Goal: Information Seeking & Learning: Check status

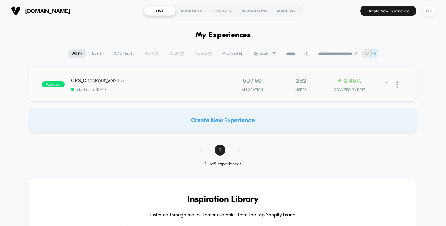
click at [321, 81] on div "292 Users" at bounding box center [301, 84] width 46 height 15
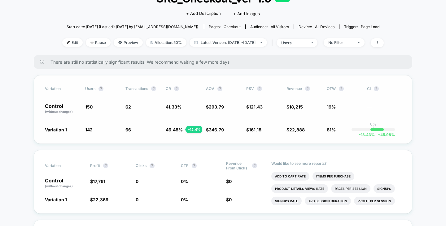
scroll to position [62, 0]
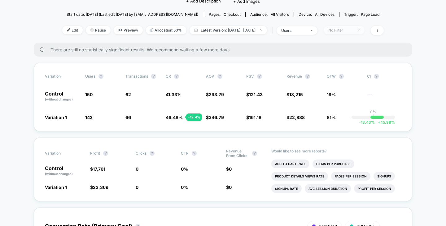
click at [353, 31] on div "No Filter" at bounding box center [340, 30] width 25 height 5
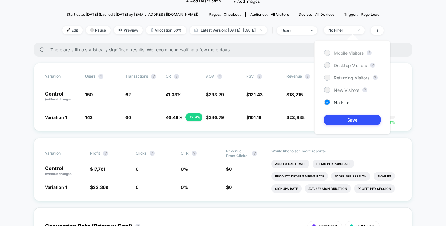
click at [348, 55] on span "Mobile Visitors" at bounding box center [349, 52] width 30 height 5
click at [351, 119] on button "Save" at bounding box center [352, 120] width 57 height 10
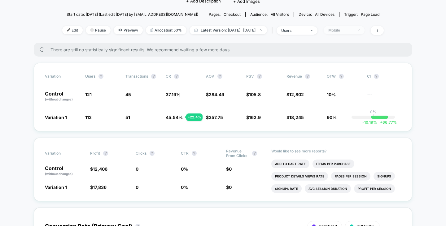
click at [352, 33] on span "Mobile" at bounding box center [344, 30] width 41 height 8
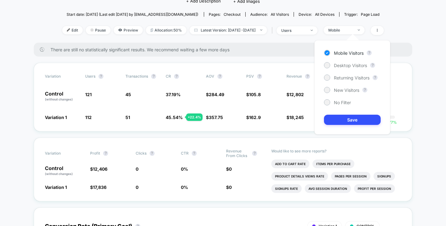
click at [346, 62] on div "Mobile Visitors ? Desktop Visitors ? Returning Visitors ? New Visitors ? No Fil…" at bounding box center [352, 87] width 76 height 94
click at [346, 66] on span "Desktop Visitors" at bounding box center [350, 65] width 33 height 5
click at [344, 118] on button "Save" at bounding box center [352, 120] width 57 height 10
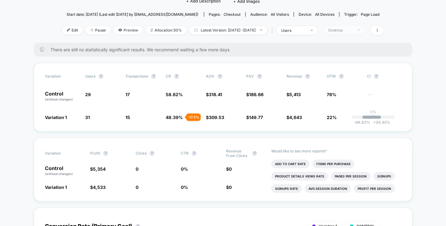
click at [365, 33] on span "Desktop" at bounding box center [344, 30] width 41 height 8
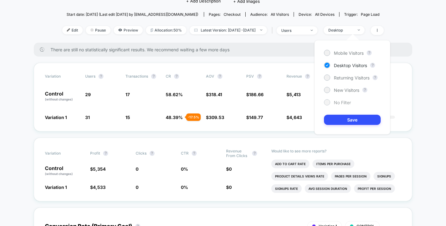
click at [345, 100] on span "No Filter" at bounding box center [342, 102] width 17 height 5
click at [349, 114] on div "Mobile Visitors ? Desktop Visitors ? Returning Visitors ? New Visitors ? No Fil…" at bounding box center [352, 87] width 76 height 94
click at [349, 120] on button "Save" at bounding box center [352, 120] width 57 height 10
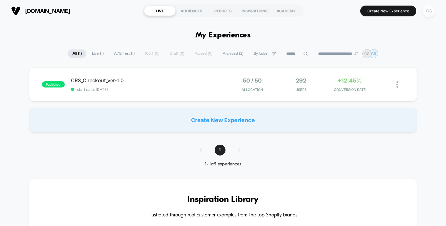
click at [430, 12] on div "CS" at bounding box center [429, 11] width 12 height 12
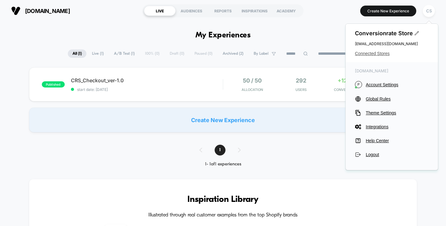
click at [380, 52] on span "Connected Stores" at bounding box center [392, 53] width 74 height 5
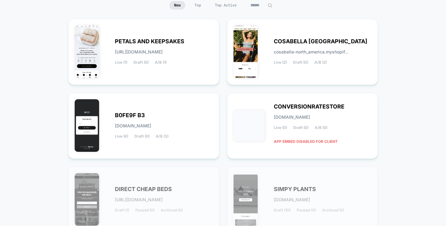
scroll to position [62, 0]
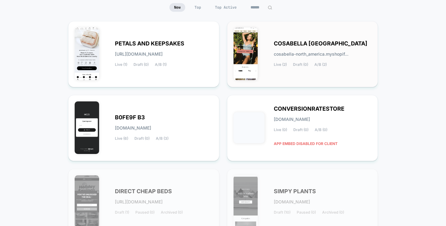
click at [324, 26] on div "COSABELLA [GEOGRAPHIC_DATA] cosabella-north_america.myshopif... Live (2) Draft …" at bounding box center [302, 54] width 151 height 66
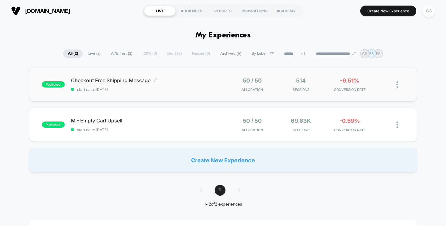
click at [176, 85] on div "Checkout Free Shipping Message Click to edit experience details Click to edit e…" at bounding box center [147, 84] width 152 height 15
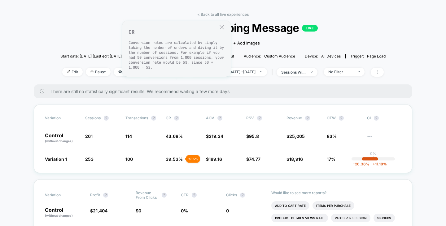
scroll to position [62, 0]
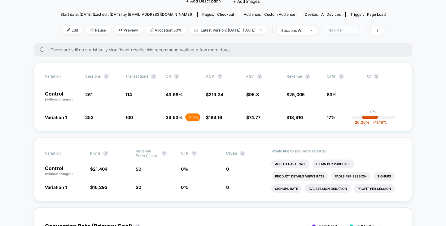
click at [351, 31] on div "No Filter" at bounding box center [340, 30] width 25 height 5
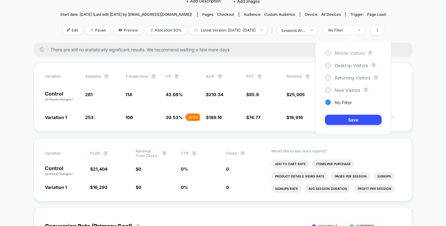
click at [350, 50] on span "Mobile Visitors" at bounding box center [350, 52] width 30 height 5
click at [352, 119] on button "Save" at bounding box center [353, 120] width 57 height 10
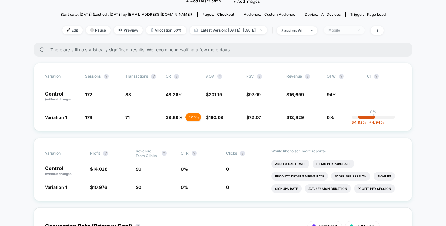
click at [351, 31] on div "Mobile" at bounding box center [340, 30] width 25 height 5
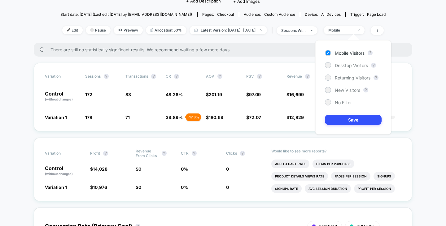
click at [350, 71] on div "Mobile Visitors ? Desktop Visitors ? Returning Visitors ? New Visitors ? No Fil…" at bounding box center [353, 87] width 76 height 94
click at [349, 64] on span "Desktop Visitors" at bounding box center [351, 65] width 33 height 5
click at [353, 119] on button "Save" at bounding box center [353, 120] width 57 height 10
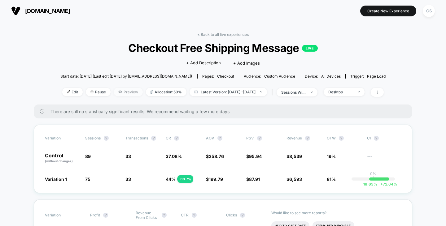
click at [116, 93] on span "Preview" at bounding box center [128, 92] width 29 height 8
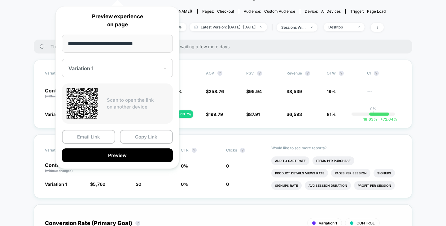
scroll to position [155, 0]
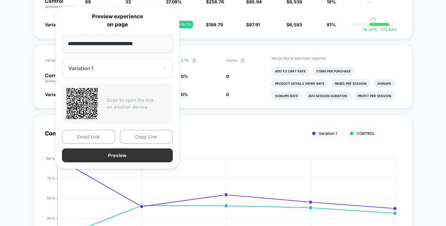
click at [149, 153] on button "Preview" at bounding box center [117, 156] width 111 height 14
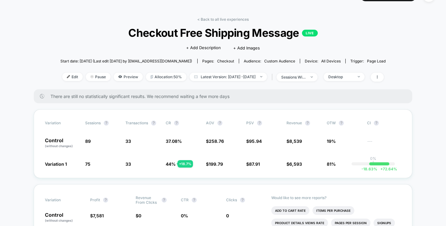
scroll to position [0, 0]
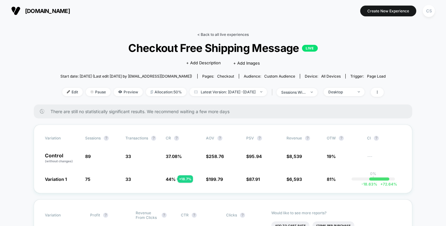
click at [219, 34] on link "< Back to all live experiences" at bounding box center [222, 34] width 51 height 5
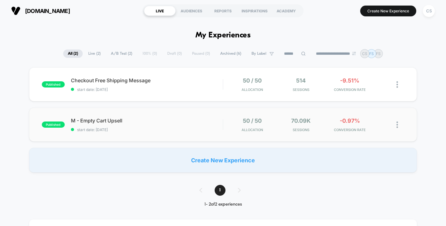
click at [186, 116] on div "published M - Empty Cart Upsell start date: [DATE] 50 / 50 Allocation 70.09k Se…" at bounding box center [223, 125] width 388 height 34
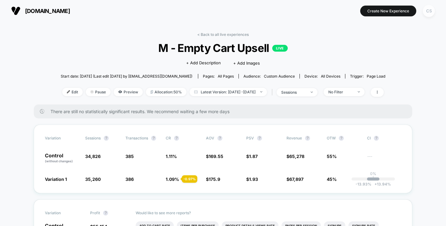
click at [430, 11] on div "CS" at bounding box center [429, 11] width 12 height 12
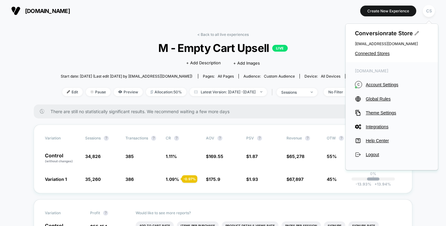
click at [373, 56] on span "Connected Stores" at bounding box center [392, 53] width 74 height 5
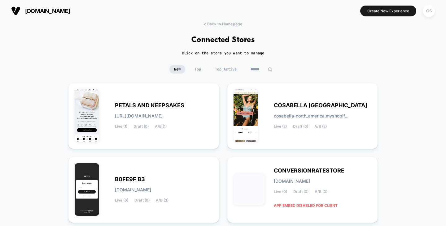
scroll to position [62, 0]
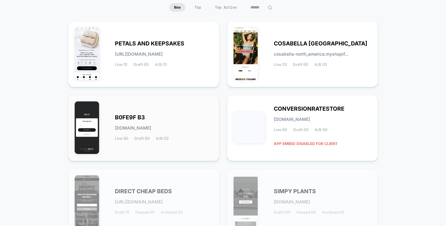
click at [170, 110] on div "B0FE9F B3 [DOMAIN_NAME] Live (6) Draft (0) A/B (3)" at bounding box center [144, 128] width 138 height 53
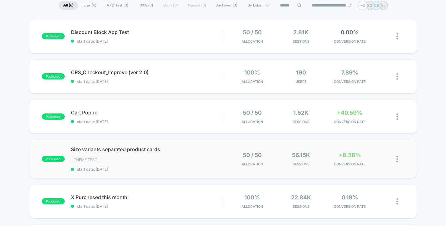
scroll to position [31, 0]
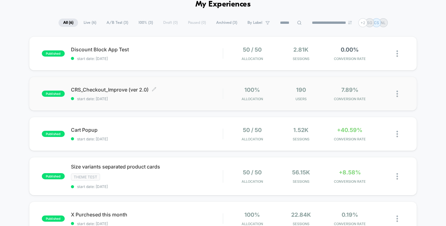
click at [185, 93] on span "CRS_Checkout_Improve (ver 2.0) Click to edit experience details" at bounding box center [147, 90] width 152 height 6
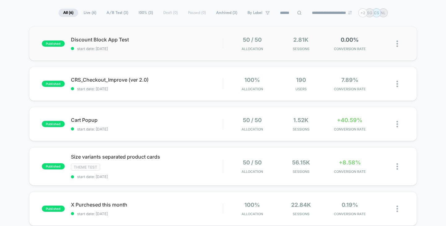
scroll to position [62, 0]
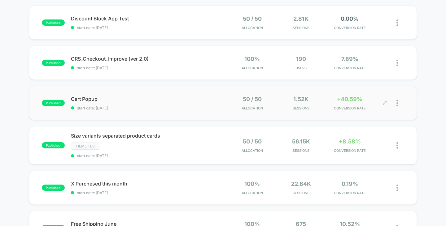
click at [229, 103] on div "50 / 50 Allocation 1.52k Sessions +40.59% CONVERSION RATE" at bounding box center [313, 103] width 181 height 15
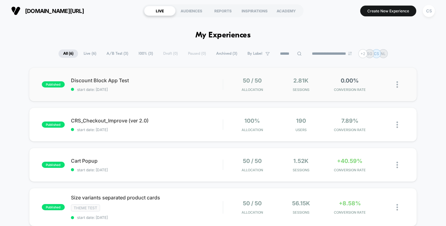
click at [177, 94] on div "published Discount Block App Test start date: [DATE] 50 / 50 Allocation 2.81k S…" at bounding box center [223, 85] width 388 height 34
